Goal: Use online tool/utility: Utilize a website feature to perform a specific function

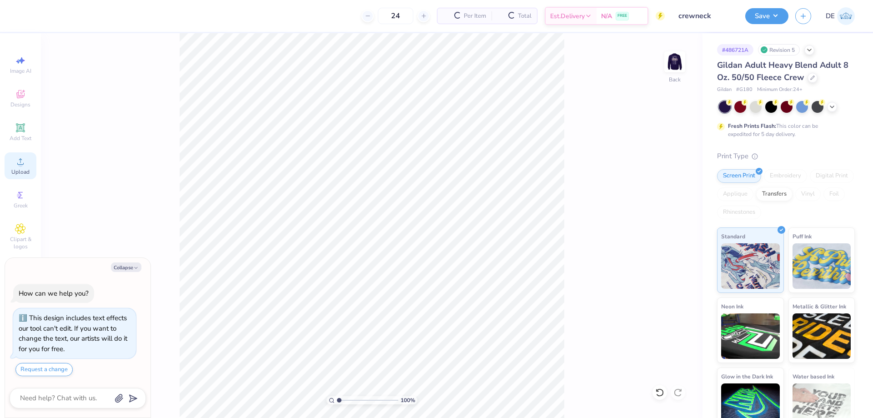
click at [25, 165] on icon at bounding box center [20, 161] width 11 height 11
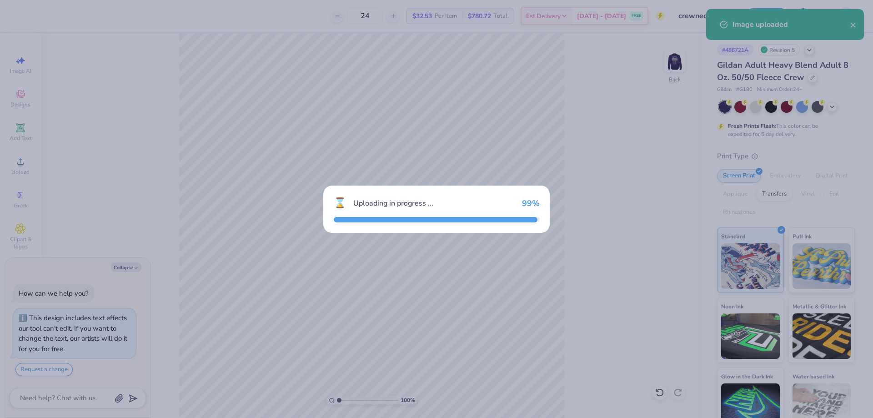
type textarea "x"
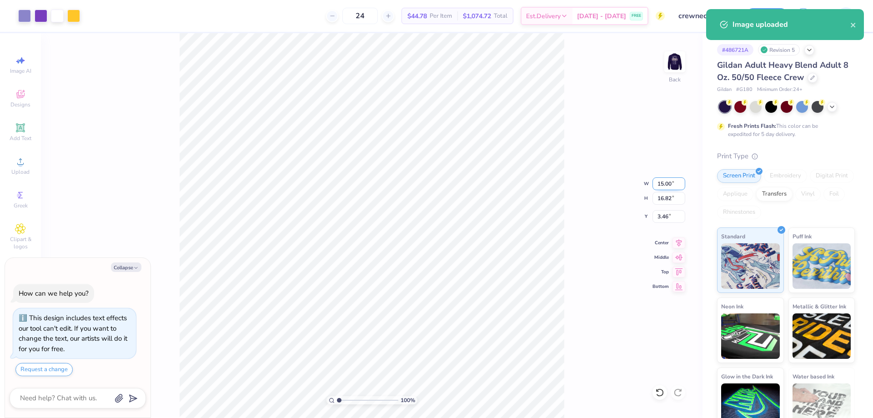
click at [665, 181] on input "15.00" at bounding box center [669, 183] width 33 height 13
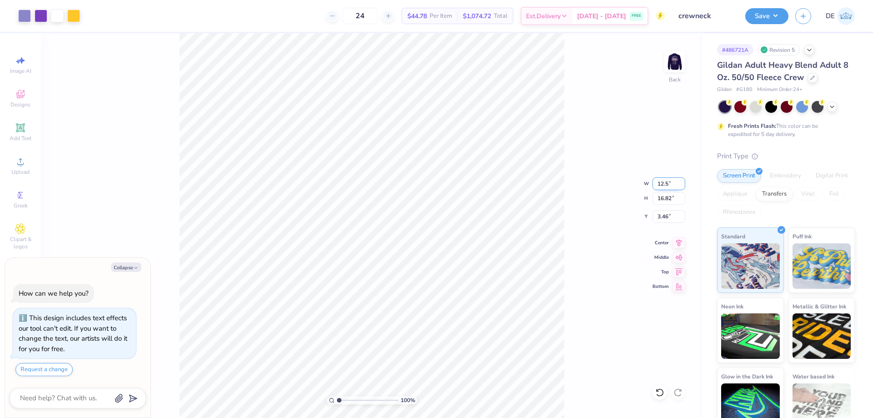
type input "12.5"
type textarea "x"
type input "12.50"
type input "14.02"
click at [661, 214] on input "4.87" at bounding box center [669, 216] width 33 height 13
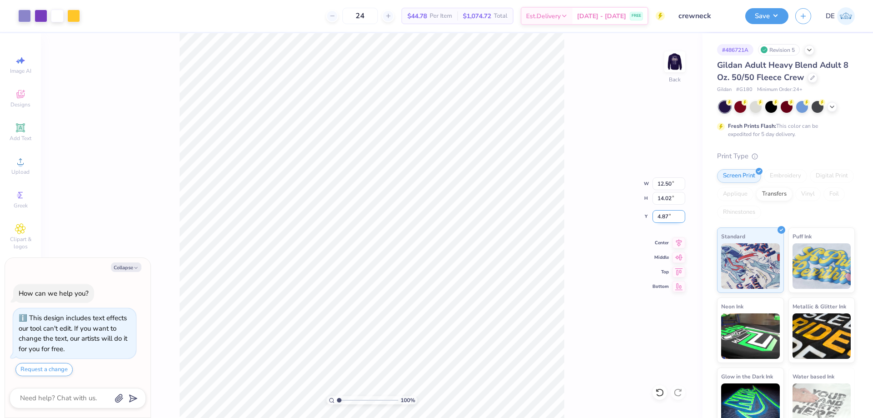
click at [661, 214] on input "4.87" at bounding box center [669, 216] width 33 height 13
type input "3"
type textarea "x"
type input "3.00"
click at [671, 65] on img at bounding box center [675, 62] width 36 height 36
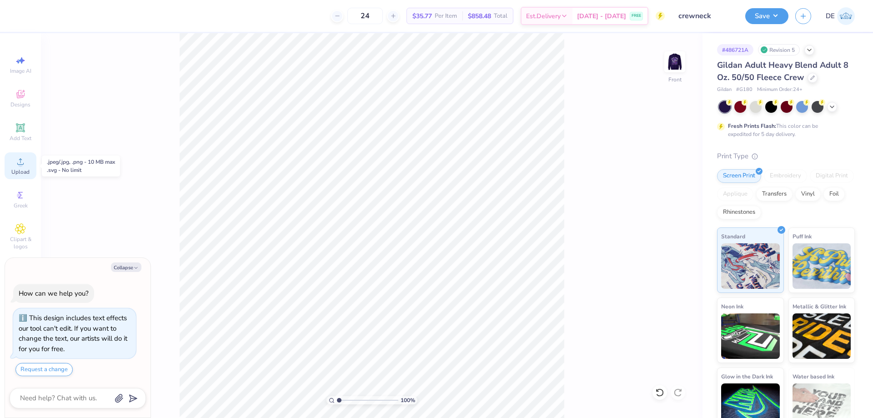
click at [16, 166] on icon at bounding box center [20, 161] width 11 height 11
click at [26, 171] on span "Upload" at bounding box center [20, 171] width 18 height 7
click at [14, 162] on div "Upload" at bounding box center [21, 165] width 32 height 27
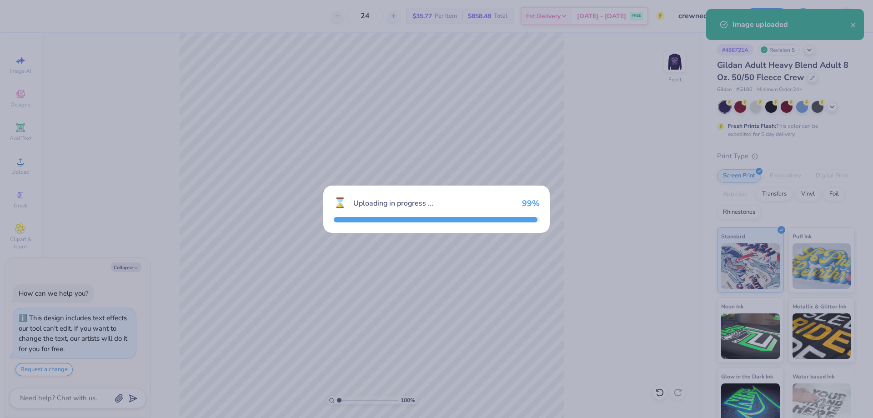
type textarea "x"
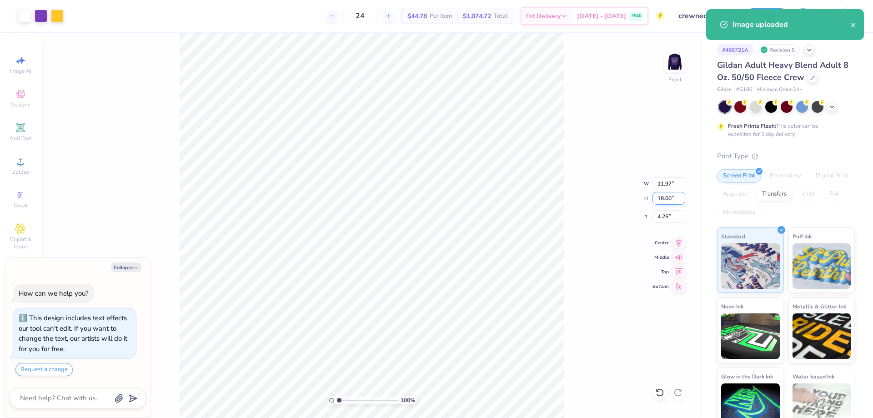
click at [663, 201] on input "18.00" at bounding box center [669, 198] width 33 height 13
click at [666, 200] on input "14" at bounding box center [669, 198] width 33 height 13
click at [665, 199] on input "141" at bounding box center [669, 198] width 33 height 13
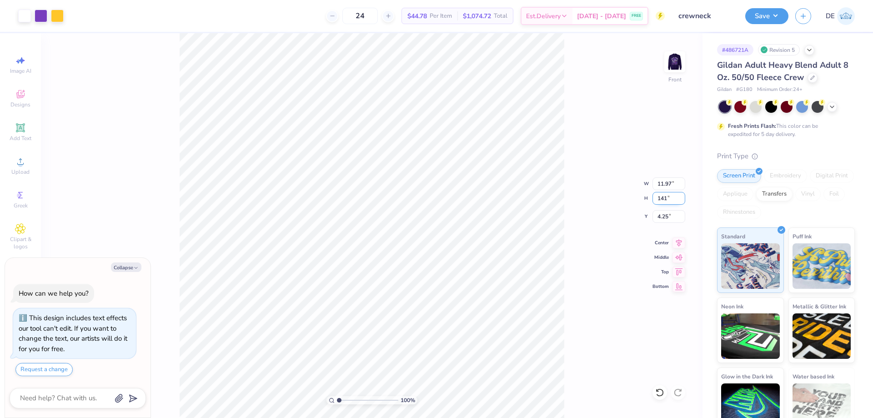
click at [665, 199] on input "141" at bounding box center [669, 198] width 33 height 13
type input "15"
click at [665, 212] on input "4.25" at bounding box center [669, 216] width 33 height 13
click at [664, 216] on input "4.25" at bounding box center [669, 216] width 33 height 13
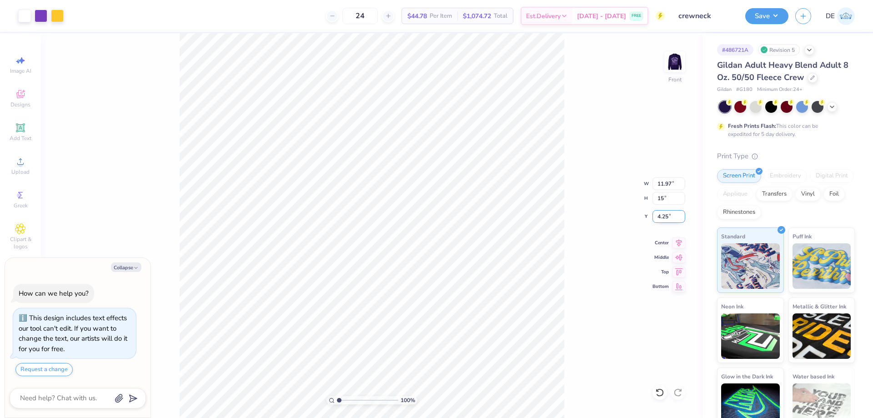
type textarea "x"
type input "9.98"
type input "15.00"
click at [662, 220] on input "5.75" at bounding box center [669, 216] width 33 height 13
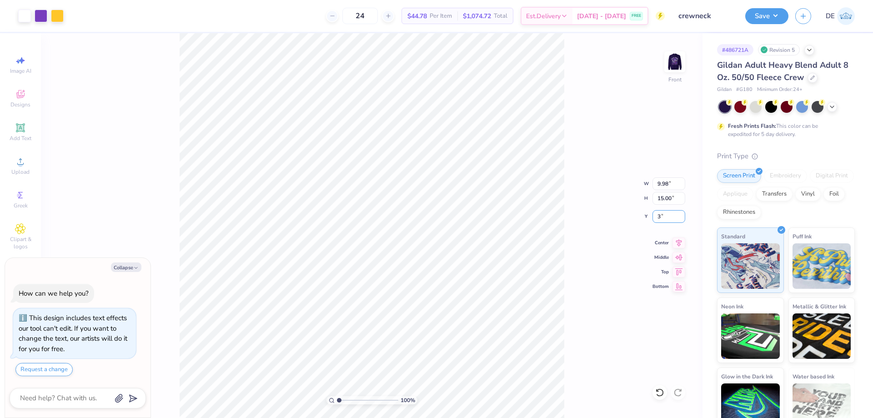
type input "3"
type textarea "x"
type input "3.00"
click at [280, 26] on div "Art colors 24 $44.78 Per Item $1,074.72 Total Est. Delivery [DATE] - [DATE] FRE…" at bounding box center [436, 209] width 873 height 418
click at [760, 18] on button "Save" at bounding box center [766, 15] width 43 height 16
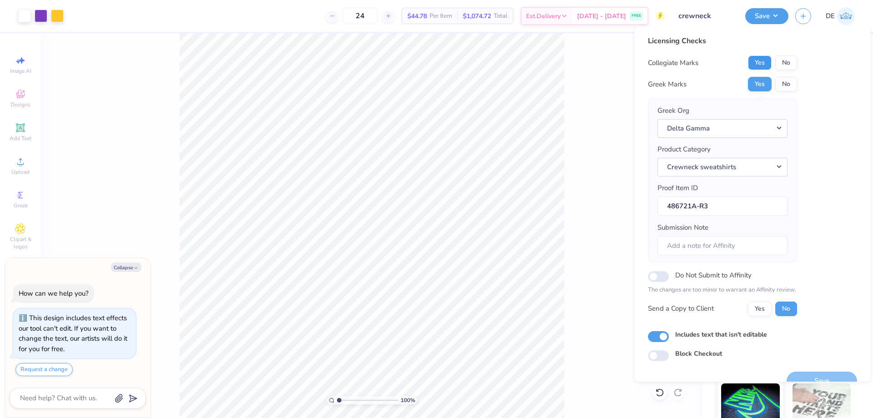
click at [759, 63] on button "Yes" at bounding box center [760, 62] width 24 height 15
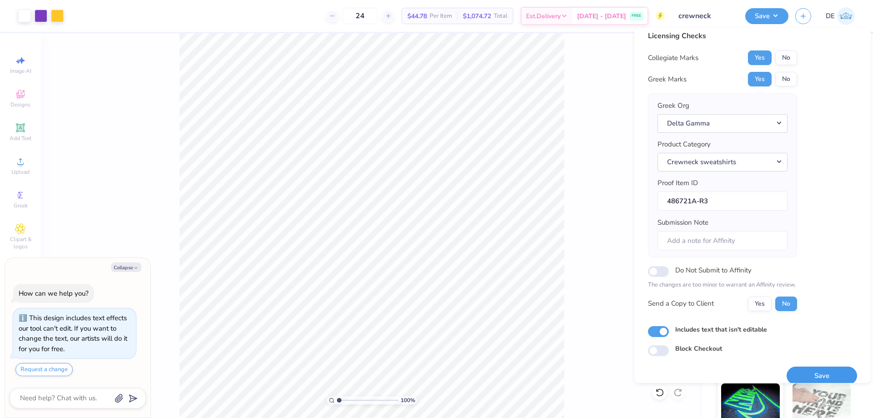
scroll to position [17, 0]
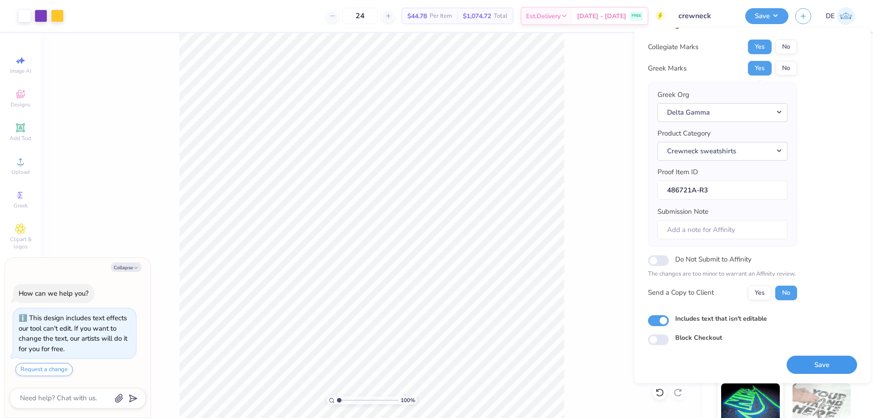
click at [825, 360] on button "Save" at bounding box center [822, 365] width 70 height 19
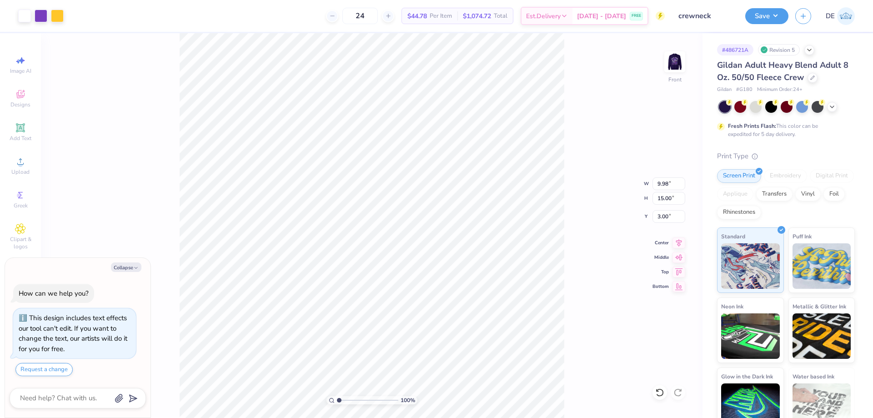
type textarea "x"
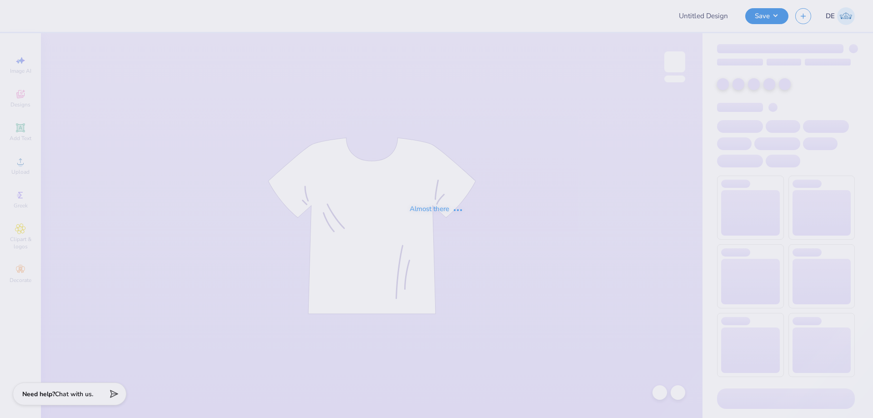
type input "Cornell University : Oviya Chhaya"
